Goal: Information Seeking & Learning: Learn about a topic

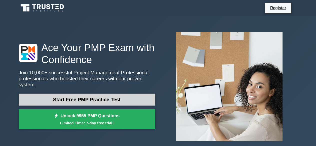
click at [109, 96] on link "Start Free PMP Practice Test" at bounding box center [87, 100] width 137 height 12
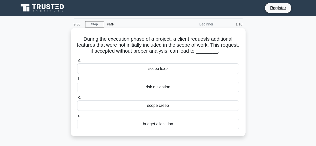
click at [213, 51] on h5 "During the execution phase of a project, a client requests additional features …" at bounding box center [158, 45] width 163 height 19
click at [211, 52] on h5 "During the execution phase of a project, a client requests additional features …" at bounding box center [158, 45] width 163 height 19
click at [216, 50] on h5 "During the execution phase of a project, a client requests additional features …" at bounding box center [158, 45] width 163 height 19
click at [211, 51] on h5 "During the execution phase of a project, a client requests additional features …" at bounding box center [158, 45] width 163 height 19
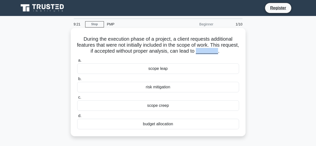
click at [211, 51] on h5 "During the execution phase of a project, a client requests additional features …" at bounding box center [158, 45] width 163 height 19
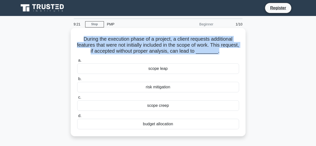
click at [211, 51] on h5 "During the execution phase of a project, a client requests additional features …" at bounding box center [158, 45] width 163 height 19
click at [155, 107] on div "scope creep" at bounding box center [158, 106] width 162 height 11
click at [77, 99] on input "c. scope creep" at bounding box center [77, 97] width 0 height 3
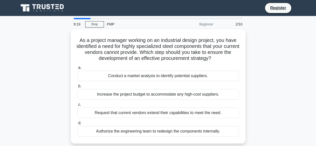
click at [155, 107] on label "c. Request that current vendors extend their capabilities to meet the need." at bounding box center [158, 110] width 162 height 17
click at [77, 107] on input "c. Request that current vendors extend their capabilities to meet the need." at bounding box center [77, 104] width 0 height 3
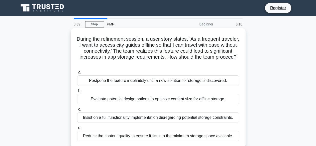
click at [87, 98] on div "Evaluate potential design options to optimize content size for offline storage." at bounding box center [158, 99] width 162 height 11
click at [77, 93] on input "b. Evaluate potential design options to optimize content size for offline stora…" at bounding box center [77, 91] width 0 height 3
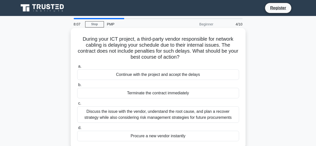
click at [99, 116] on div "Discuss the issue with the vendor, understand the root cause, and plan a recove…" at bounding box center [158, 115] width 162 height 17
click at [77, 105] on input "c. Discuss the issue with the vendor, understand the root cause, and plan a rec…" at bounding box center [77, 103] width 0 height 3
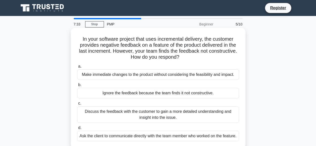
click at [104, 113] on div "Discuss the feedback with the customer to gain a more detailed understanding an…" at bounding box center [158, 115] width 162 height 17
click at [77, 105] on input "c. Discuss the feedback with the customer to gain a more detailed understanding…" at bounding box center [77, 103] width 0 height 3
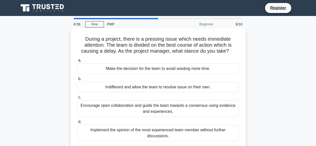
click at [124, 72] on div "Make the decision for the team to avoid wasting more time." at bounding box center [158, 69] width 162 height 11
click at [77, 62] on input "a. Make the decision for the team to avoid wasting more time." at bounding box center [77, 60] width 0 height 3
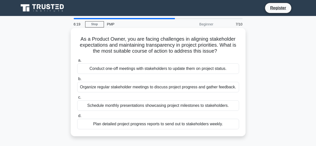
click at [121, 106] on div "Schedule monthly presentations showcasing project milestones to stakeholders." at bounding box center [158, 106] width 162 height 11
click at [77, 99] on input "c. Schedule monthly presentations showcasing project milestones to stakeholders." at bounding box center [77, 97] width 0 height 3
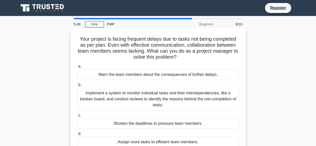
click at [123, 97] on div "Implement a system to monitor individual tasks and their interdependencies, lik…" at bounding box center [158, 99] width 162 height 23
click at [77, 87] on input "b. Implement a system to monitor individual tasks and their interdependencies, …" at bounding box center [77, 85] width 0 height 3
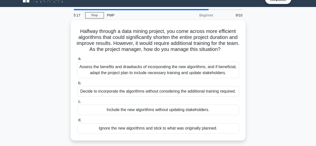
scroll to position [10, 0]
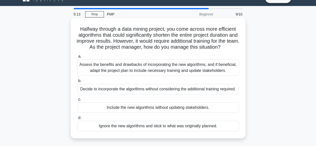
click at [119, 72] on div "Assess the benefits and drawbacks of incorporating the new algorithms, and if b…" at bounding box center [158, 68] width 162 height 17
click at [77, 58] on input "a. Assess the benefits and drawbacks of incorporating the new algorithms, and i…" at bounding box center [77, 56] width 0 height 3
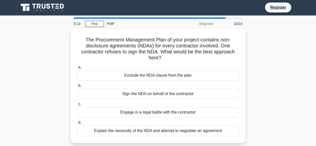
scroll to position [0, 0]
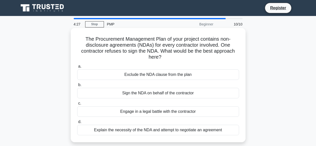
click at [132, 130] on div "Explain the necessity of the NDA and attempt to negotiate an agreement" at bounding box center [158, 130] width 162 height 11
click at [77, 124] on input "d. Explain the necessity of the NDA and attempt to negotiate an agreement" at bounding box center [77, 122] width 0 height 3
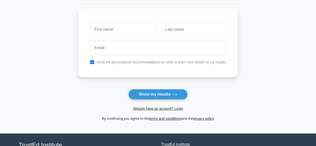
scroll to position [65, 0]
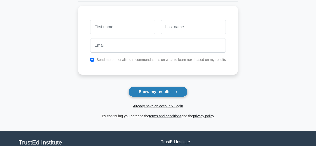
click at [159, 93] on button "Show my results" at bounding box center [158, 92] width 59 height 11
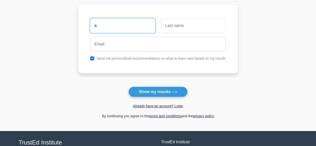
type input "a"
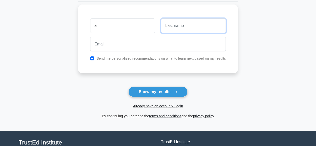
click at [195, 29] on input "text" at bounding box center [193, 26] width 65 height 15
type input "a"
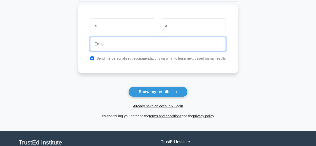
click at [126, 44] on input "email" at bounding box center [158, 44] width 136 height 15
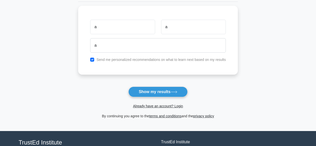
click at [119, 83] on form "Wait, there is more! Continue to see your result The test is finished a a a" at bounding box center [158, 41] width 160 height 156
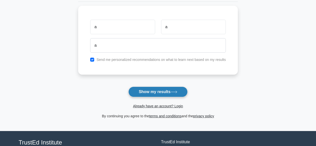
click at [154, 93] on button "Show my results" at bounding box center [158, 92] width 59 height 11
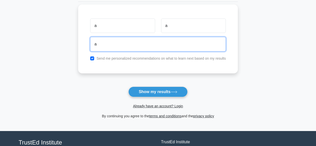
drag, startPoint x: 99, startPoint y: 46, endPoint x: 84, endPoint y: 42, distance: 14.7
click at [84, 42] on div "a a a Send me personalized recommendations on what to learn next based on my re…" at bounding box center [158, 39] width 160 height 69
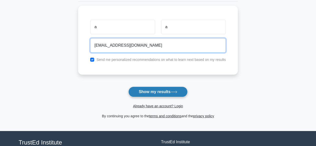
type input "[EMAIL_ADDRESS][DOMAIN_NAME]"
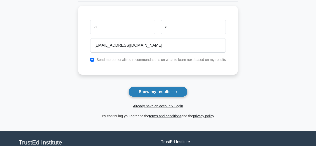
click at [140, 91] on button "Show my results" at bounding box center [158, 92] width 59 height 11
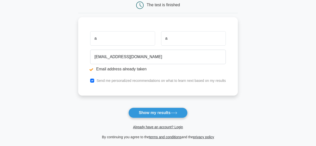
scroll to position [74, 0]
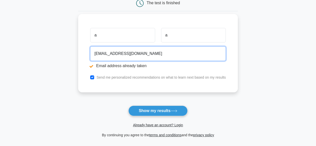
click at [97, 54] on input "[EMAIL_ADDRESS][DOMAIN_NAME]" at bounding box center [158, 54] width 136 height 15
click at [102, 53] on input "[EMAIL_ADDRESS][DOMAIN_NAME]" at bounding box center [158, 54] width 136 height 15
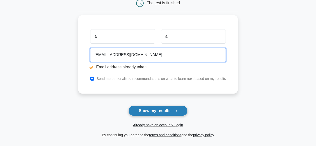
type input "xabc@gmail.com"
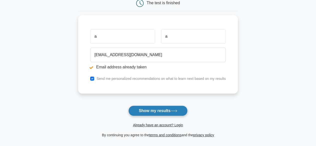
click at [137, 108] on button "Show my results" at bounding box center [158, 111] width 59 height 11
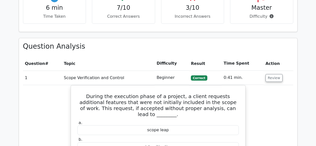
scroll to position [354, 0]
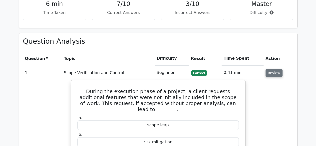
click at [271, 69] on button "Review" at bounding box center [274, 73] width 17 height 8
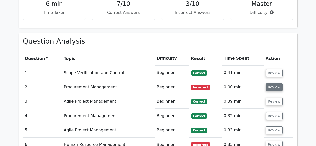
click at [272, 84] on button "Review" at bounding box center [274, 88] width 17 height 8
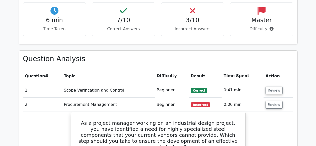
scroll to position [339, 0]
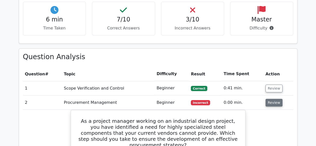
click at [270, 99] on button "Review" at bounding box center [274, 103] width 17 height 8
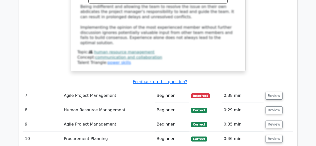
scroll to position [689, 0]
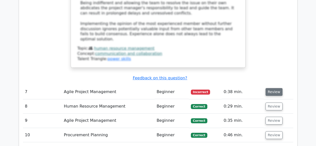
click at [269, 88] on button "Review" at bounding box center [274, 92] width 17 height 8
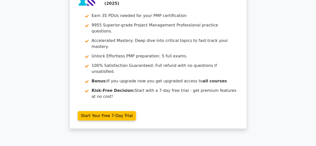
scroll to position [30, 0]
